Goal: Navigation & Orientation: Find specific page/section

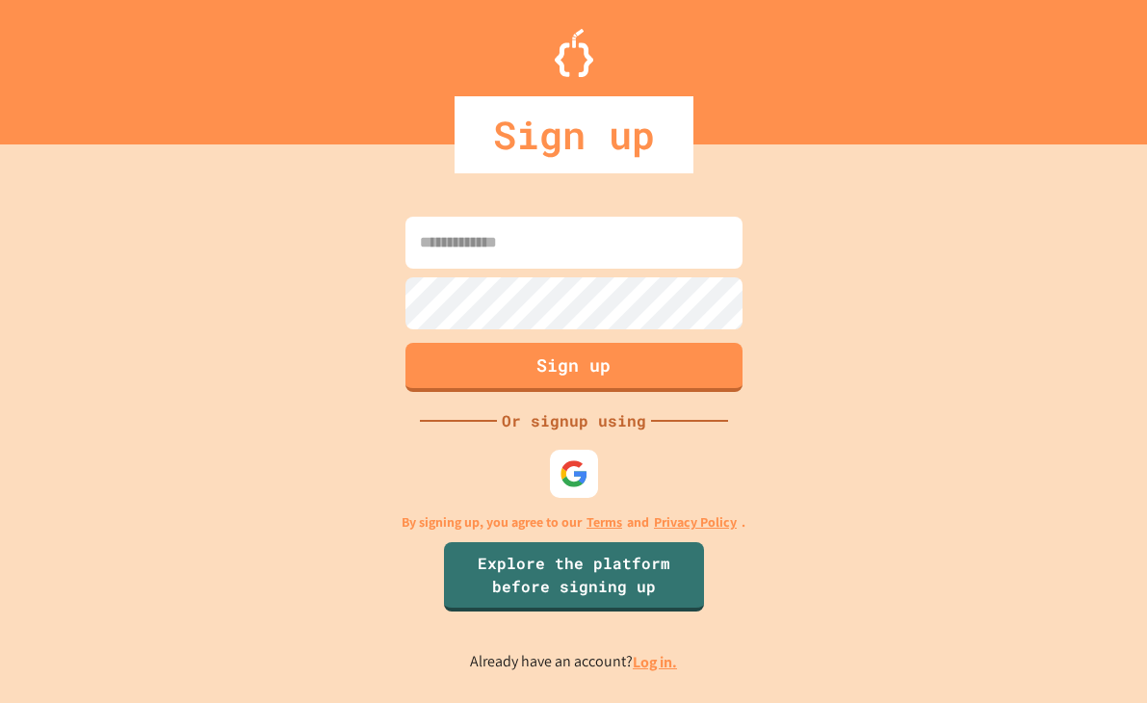
click at [532, 255] on input at bounding box center [574, 243] width 337 height 52
click at [567, 469] on img at bounding box center [574, 475] width 32 height 32
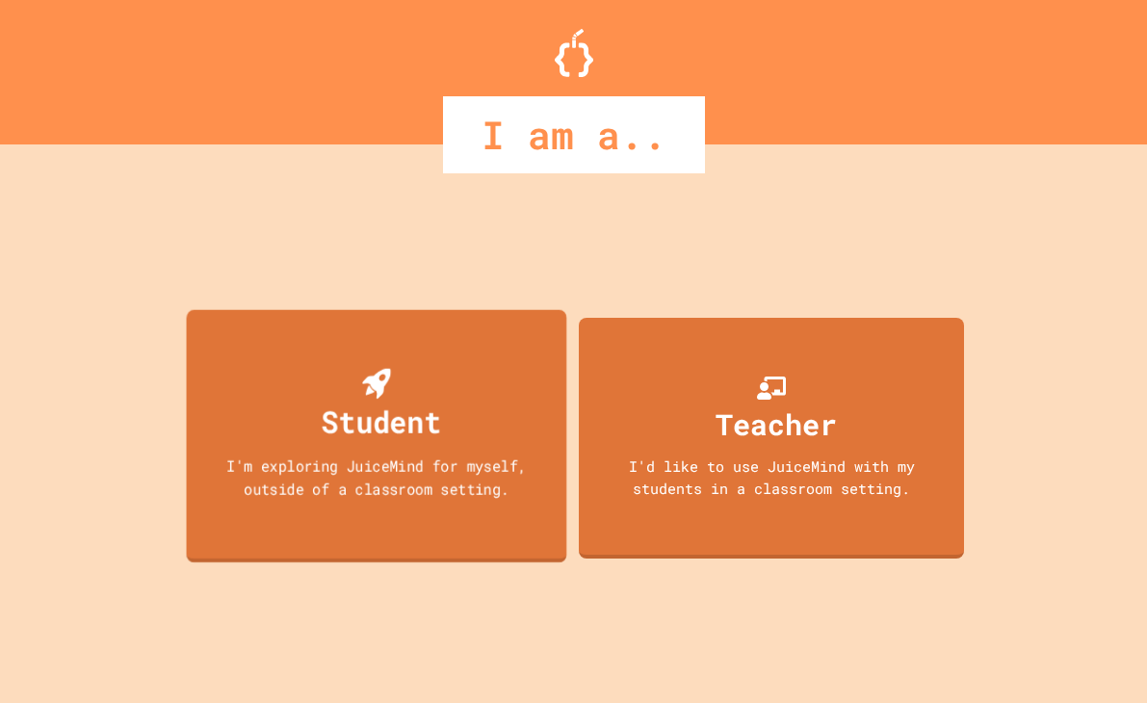
click at [473, 473] on div "I'm exploring JuiceMind for myself, outside of a classroom setting." at bounding box center [376, 477] width 342 height 45
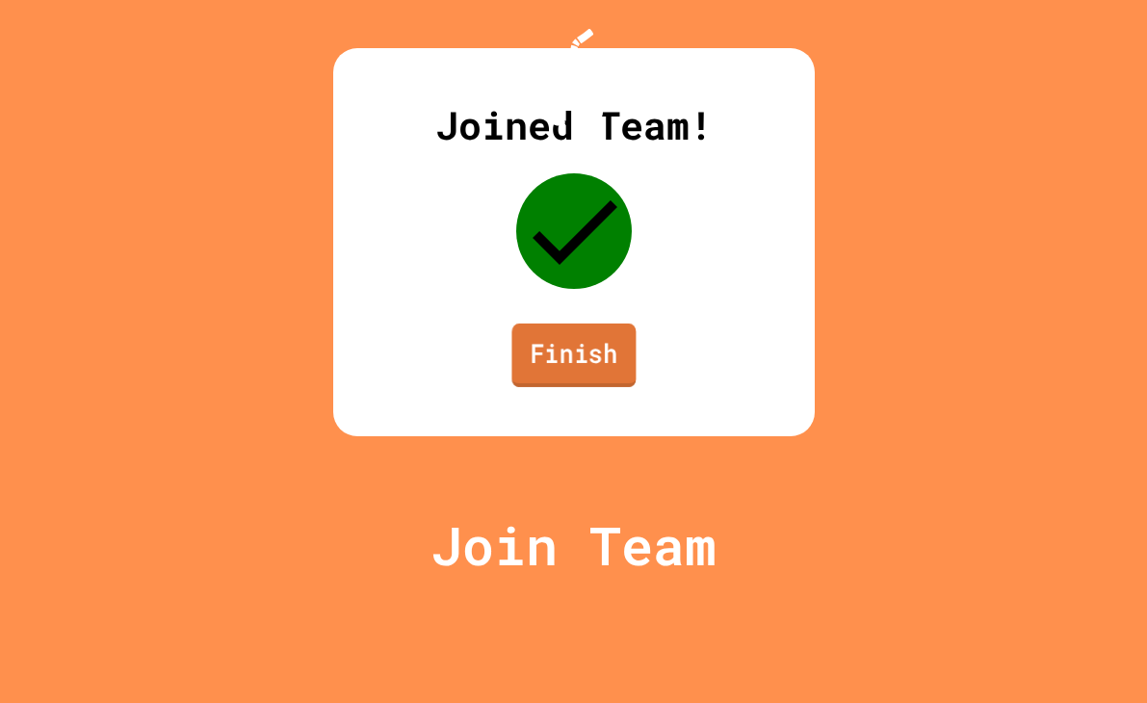
click at [565, 387] on link "Finish" at bounding box center [573, 356] width 124 height 64
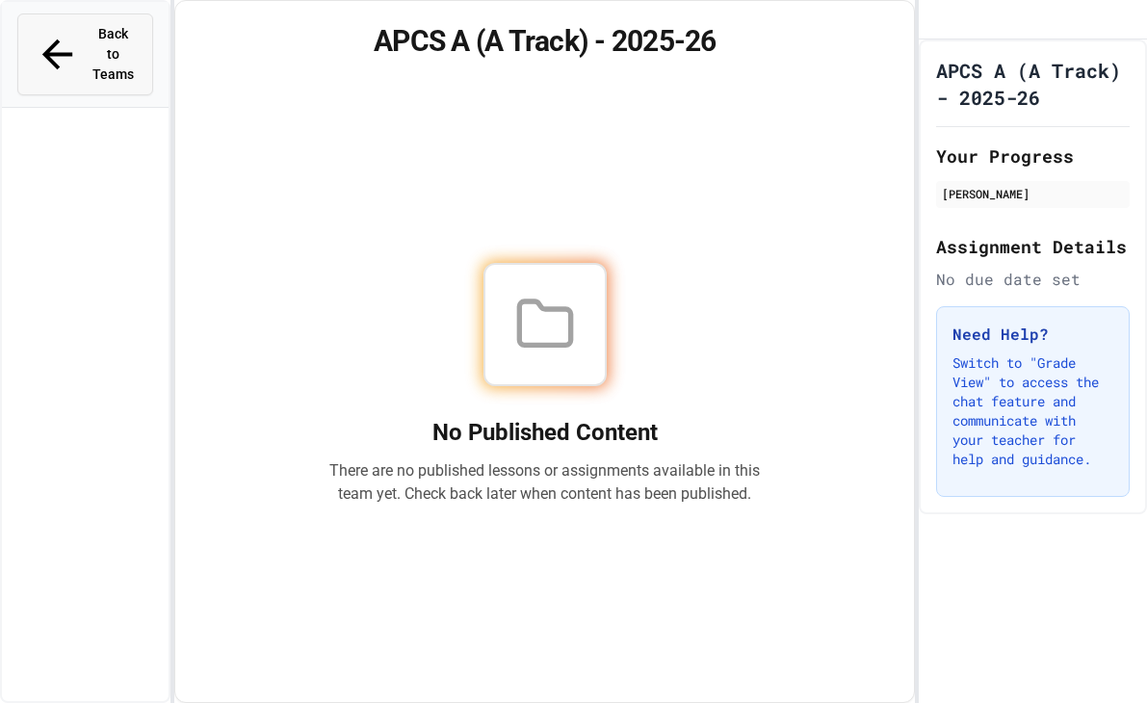
click at [129, 35] on span "Back to Teams" at bounding box center [114, 54] width 45 height 61
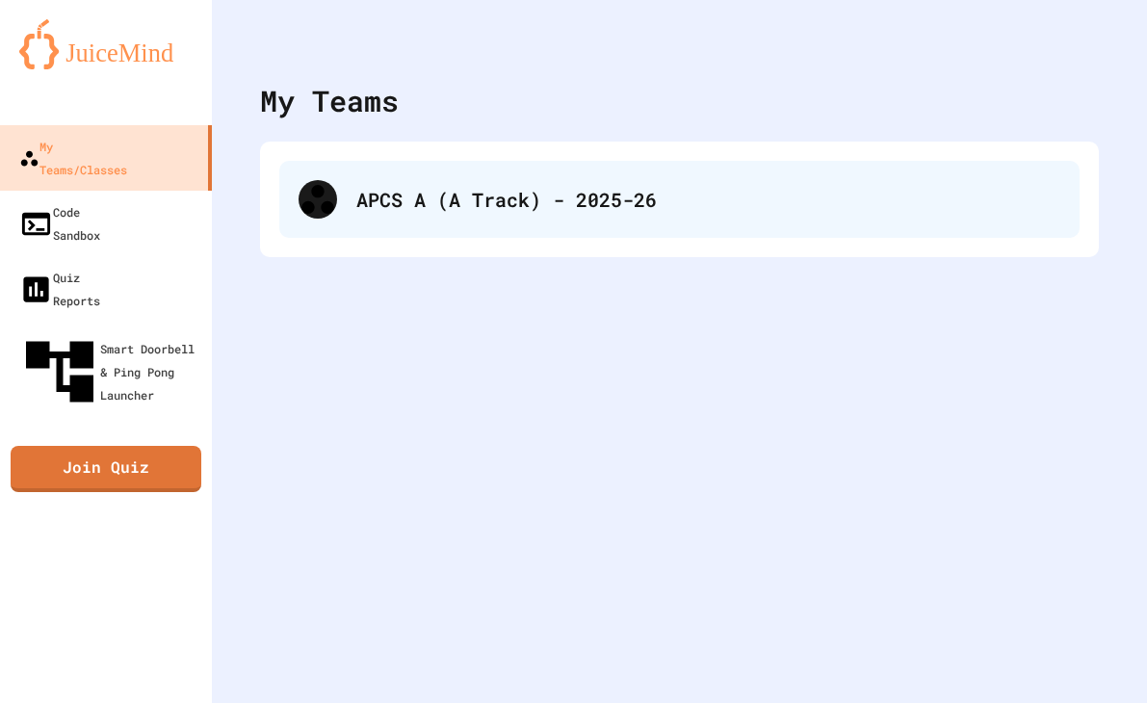
click at [381, 177] on div "APCS A (A Track) - 2025-26" at bounding box center [679, 199] width 800 height 77
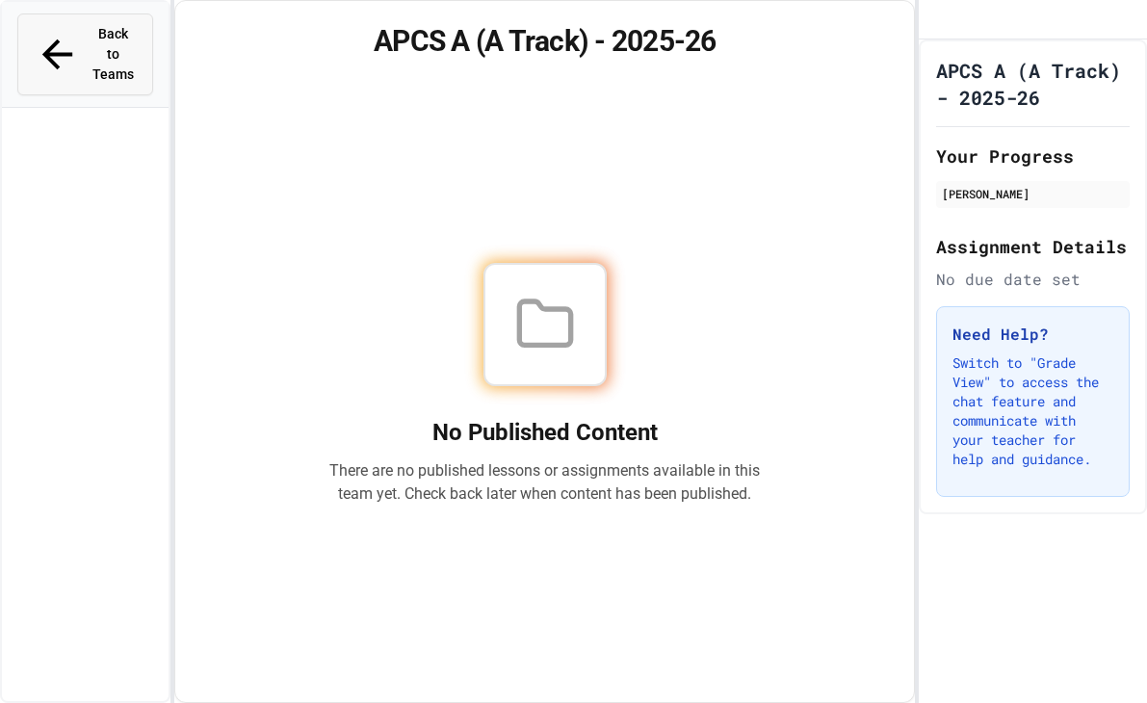
click at [143, 37] on button "Back to Teams" at bounding box center [85, 54] width 136 height 82
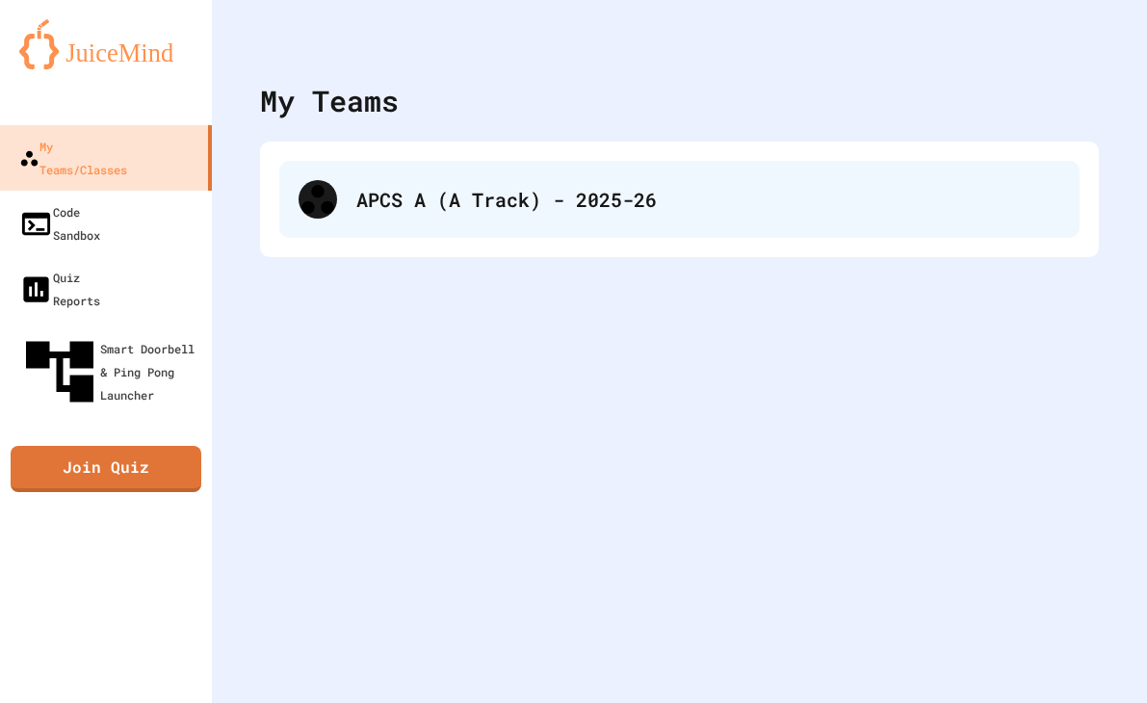
click at [508, 223] on div "APCS A (A Track) - 2025-26" at bounding box center [679, 199] width 800 height 77
